Goal: Information Seeking & Learning: Learn about a topic

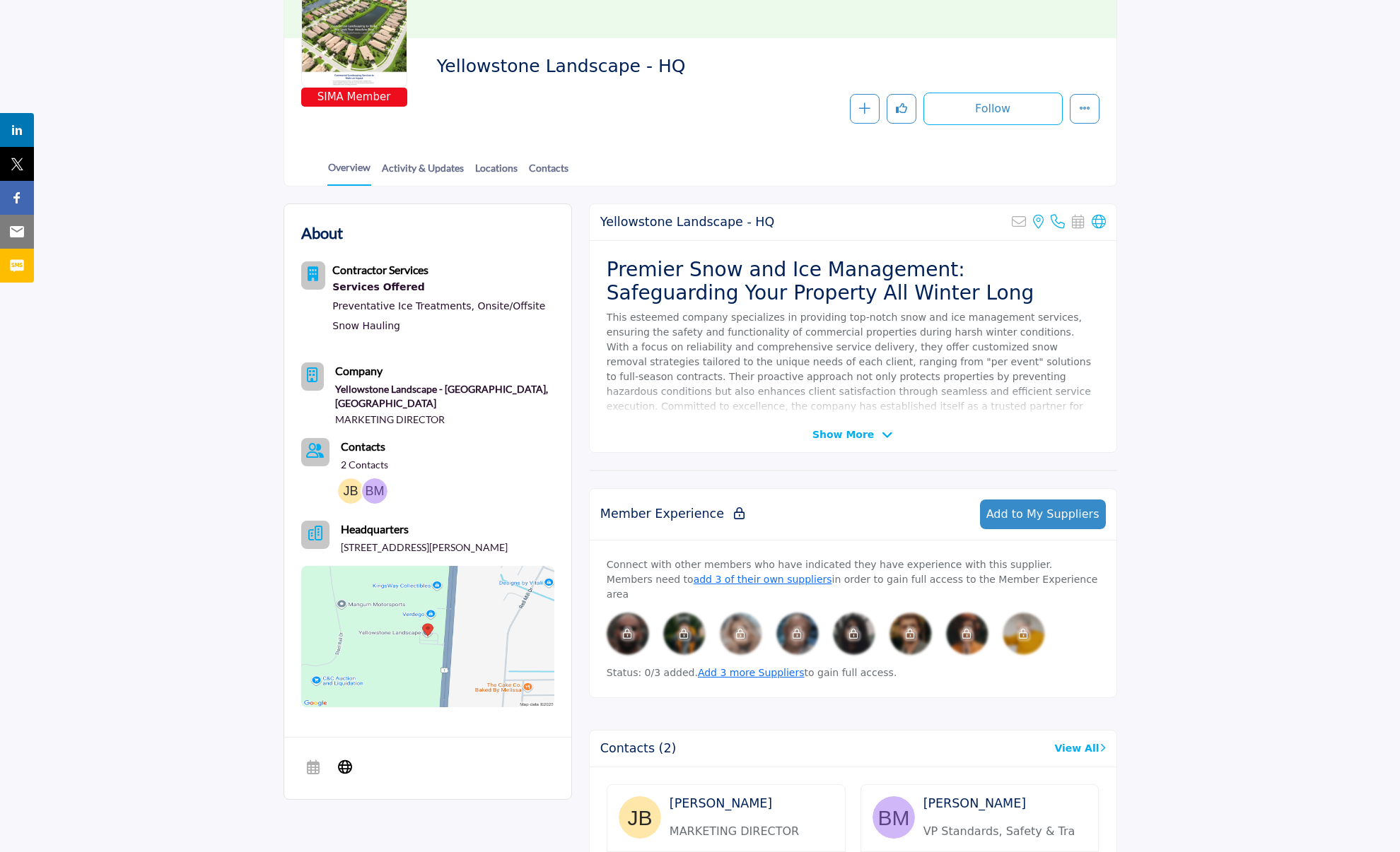
scroll to position [424, 0]
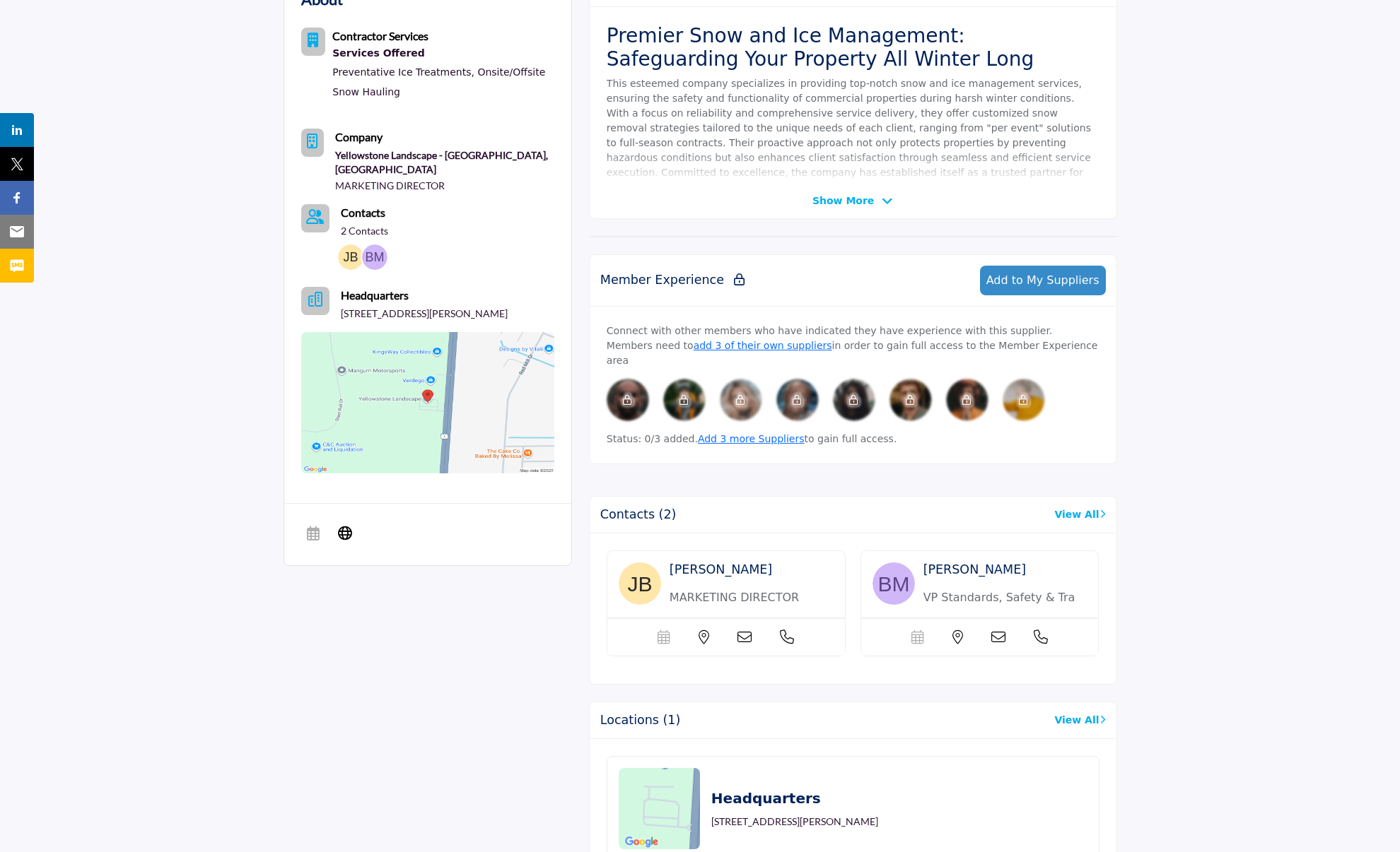
click at [863, 197] on span "Show More" at bounding box center [843, 201] width 61 height 15
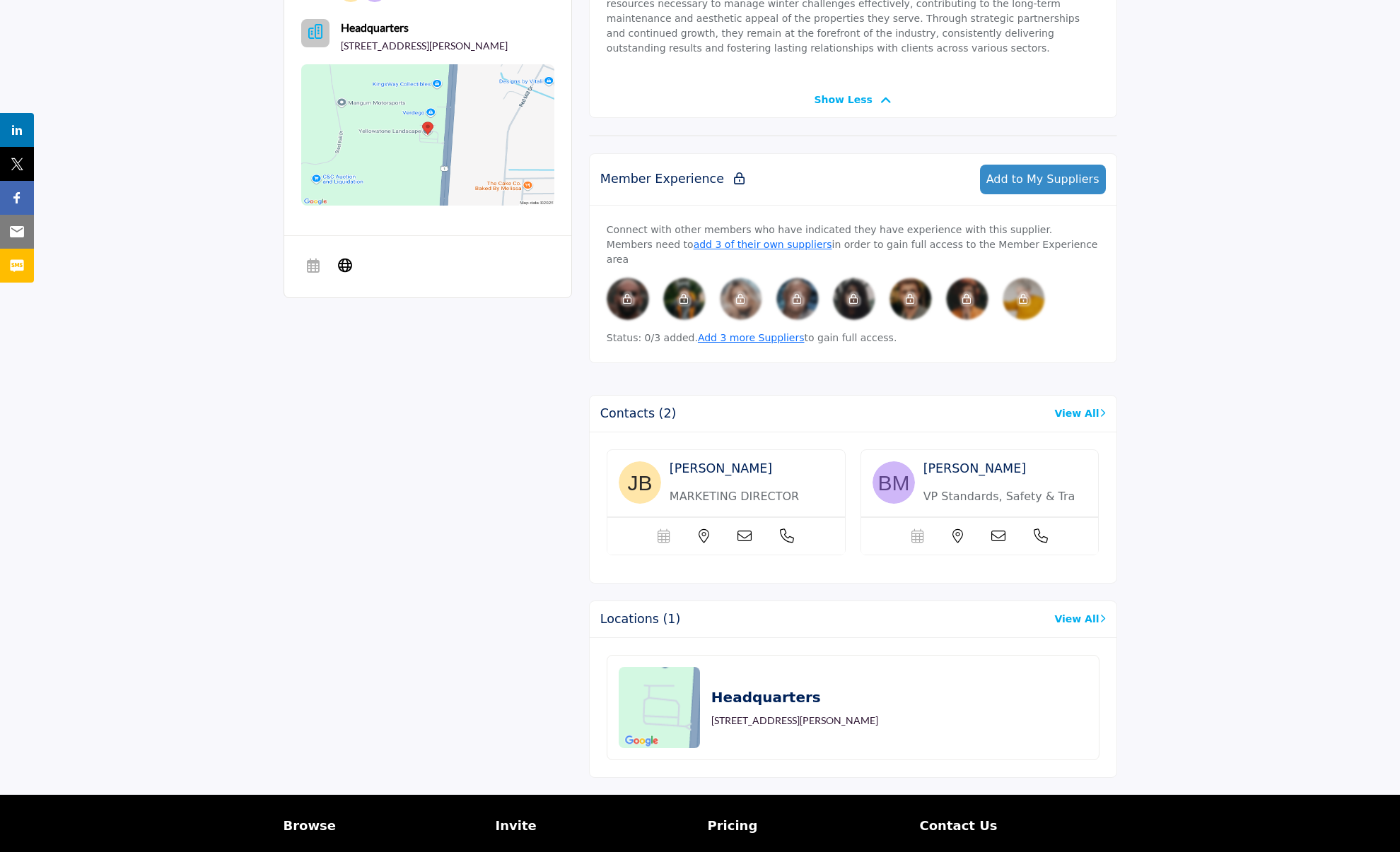
scroll to position [621, 0]
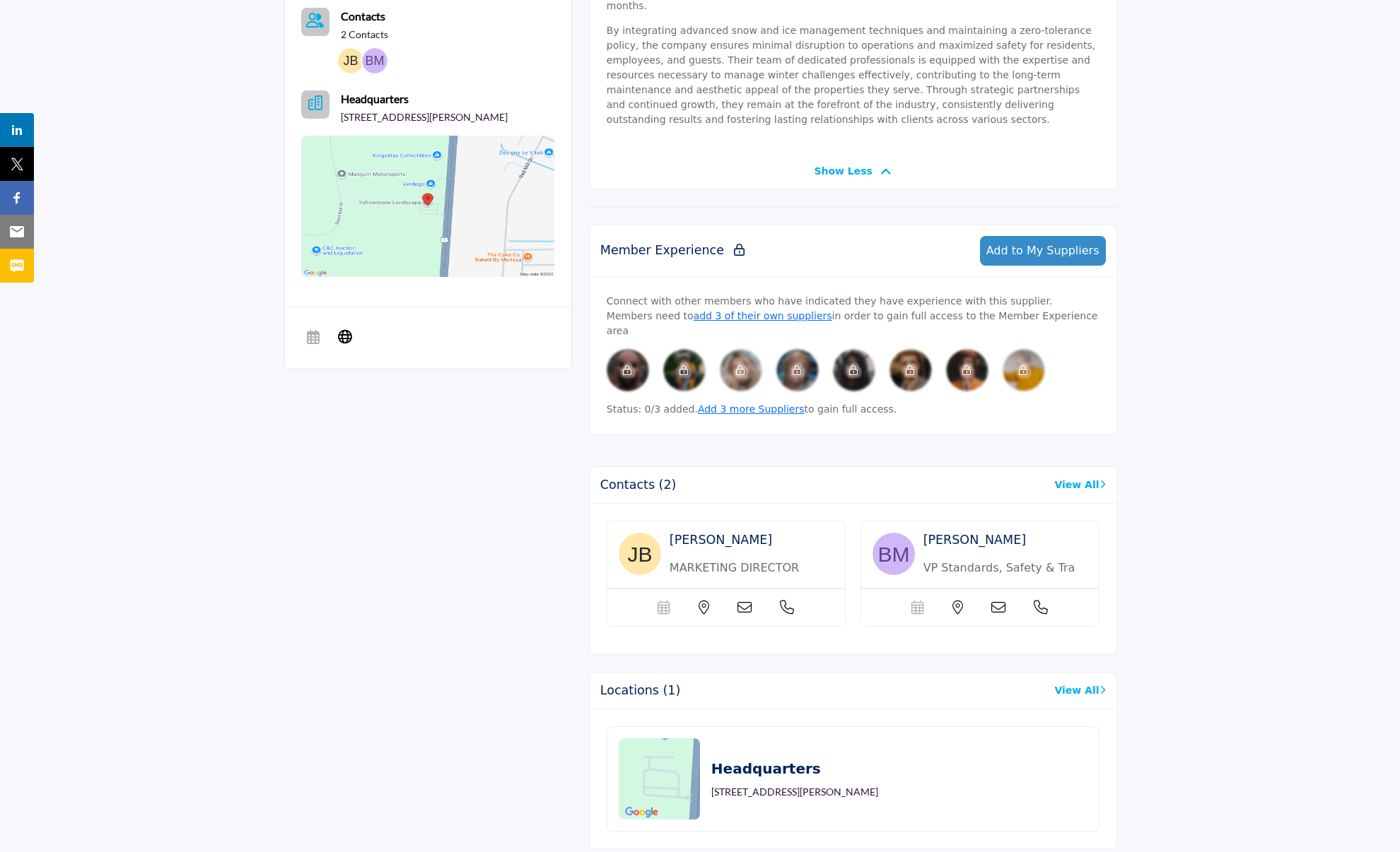
click at [1077, 478] on link "View All" at bounding box center [1079, 485] width 51 height 15
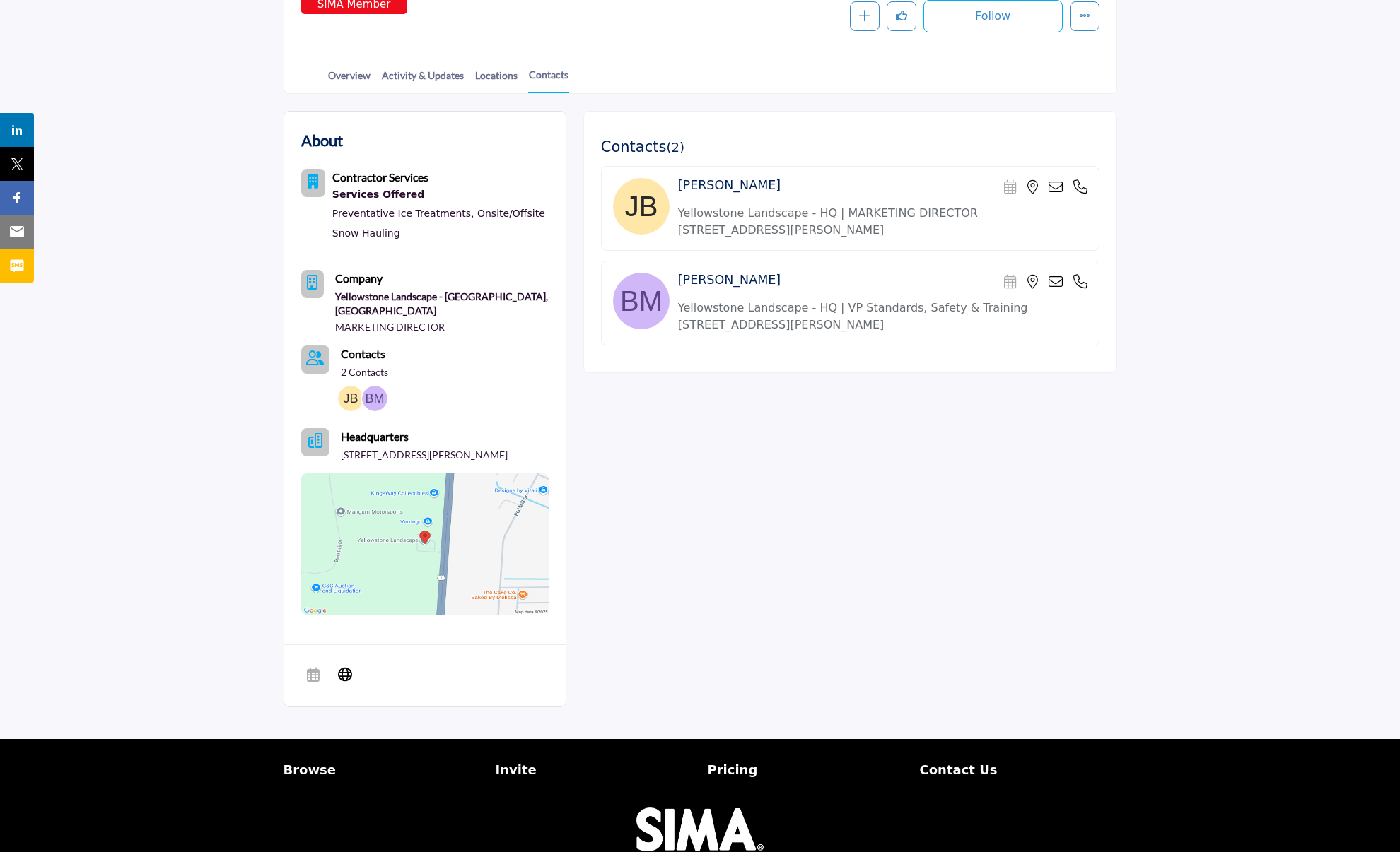
scroll to position [141, 0]
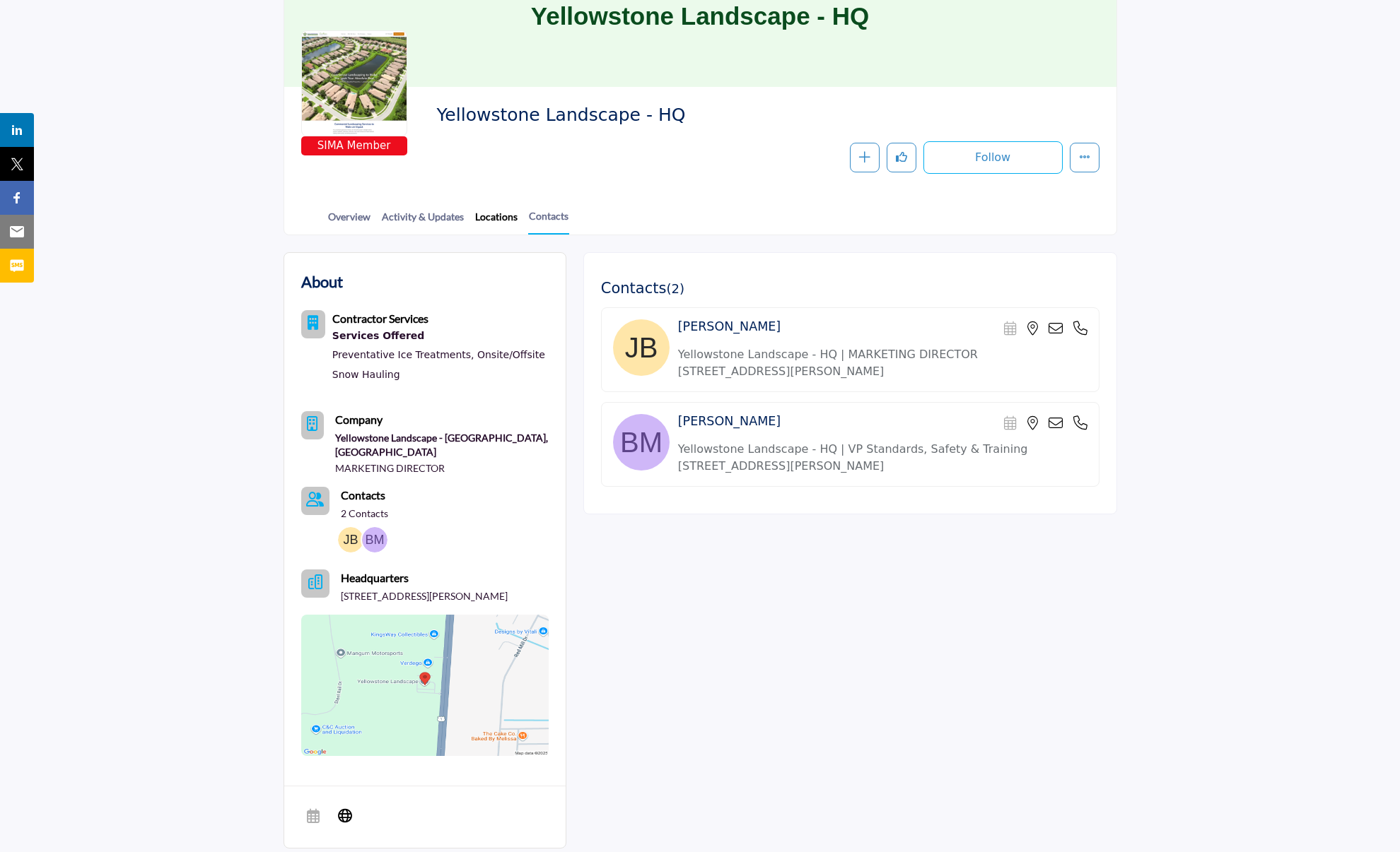
click at [494, 222] on link "Locations" at bounding box center [496, 221] width 44 height 24
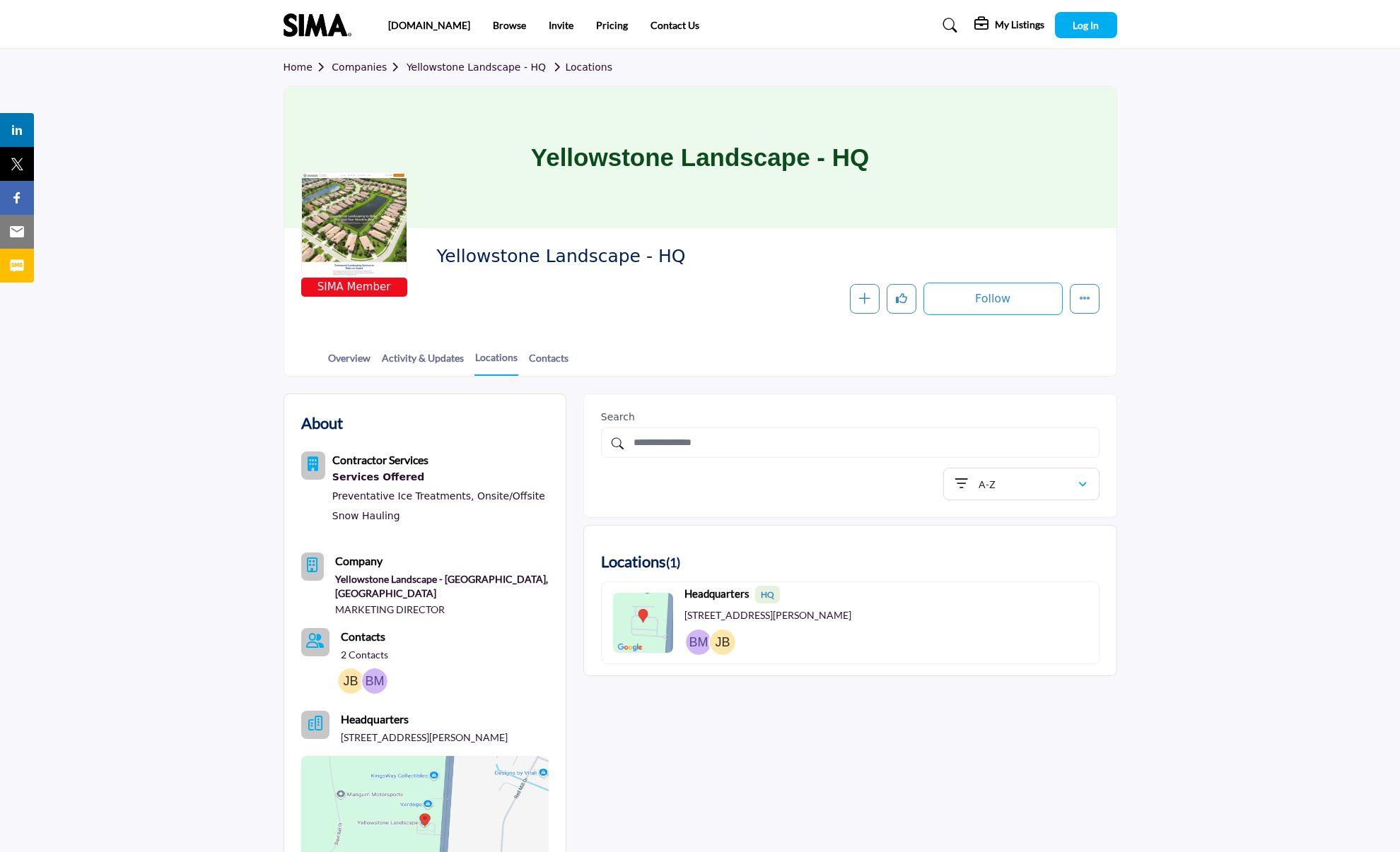
click at [363, 63] on link "Companies" at bounding box center [368, 67] width 75 height 11
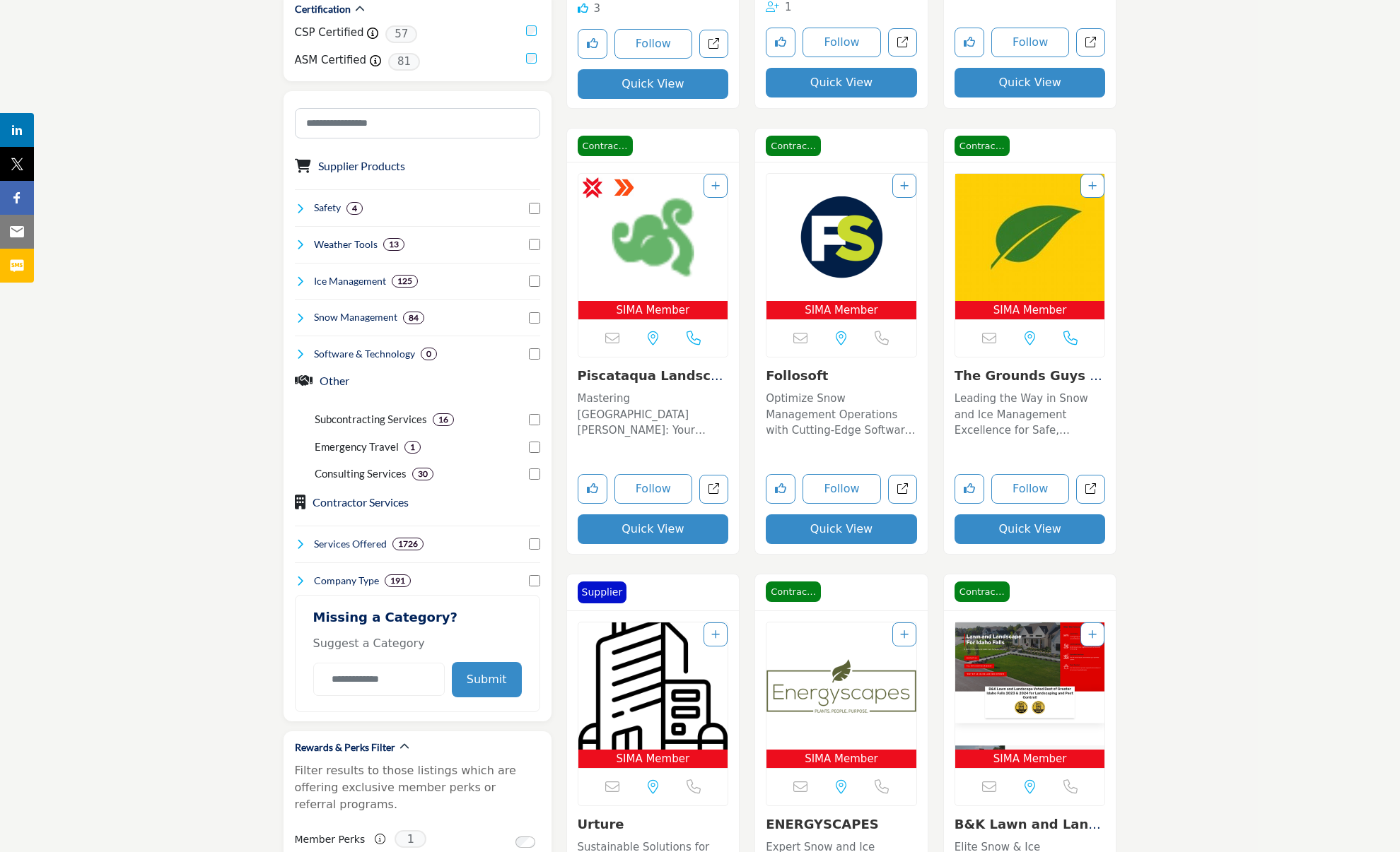
scroll to position [706, 0]
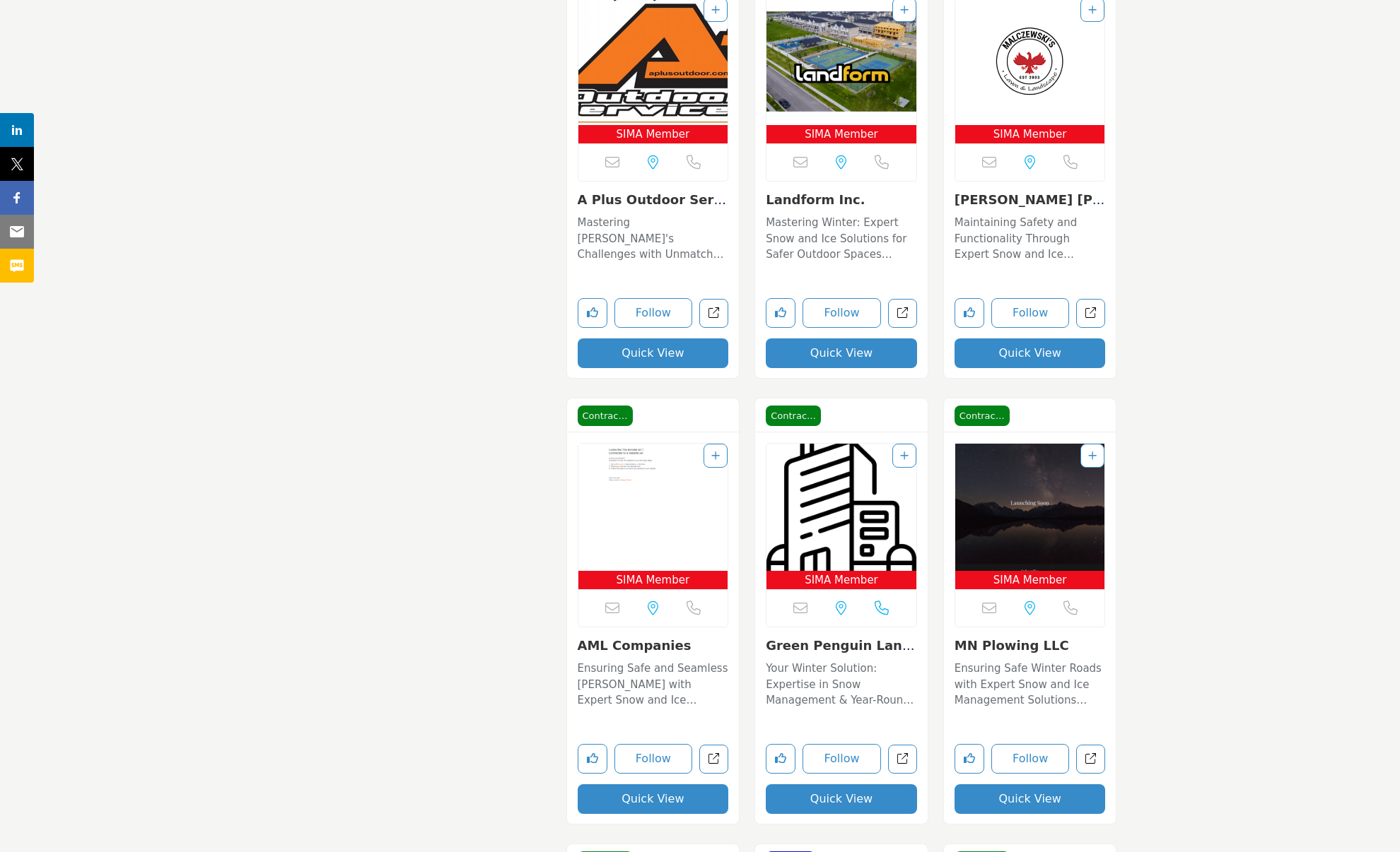
scroll to position [18230, 0]
